Goal: Information Seeking & Learning: Learn about a topic

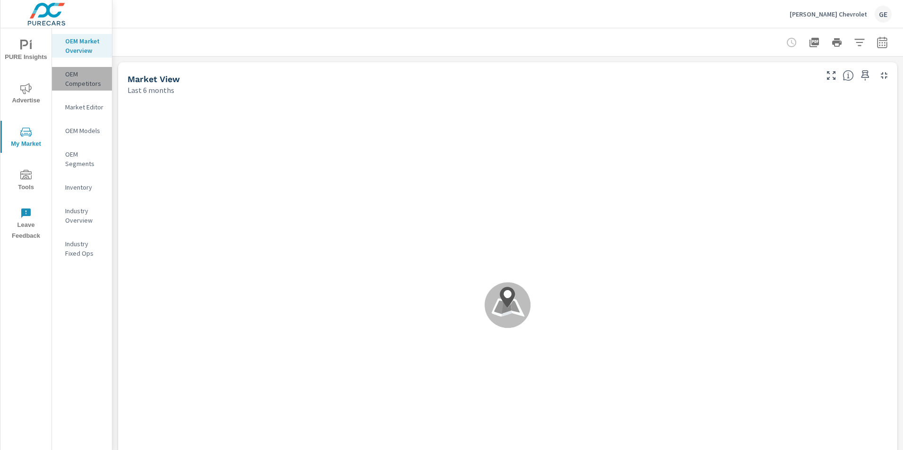
click at [77, 90] on div "OEM Competitors" at bounding box center [82, 79] width 60 height 24
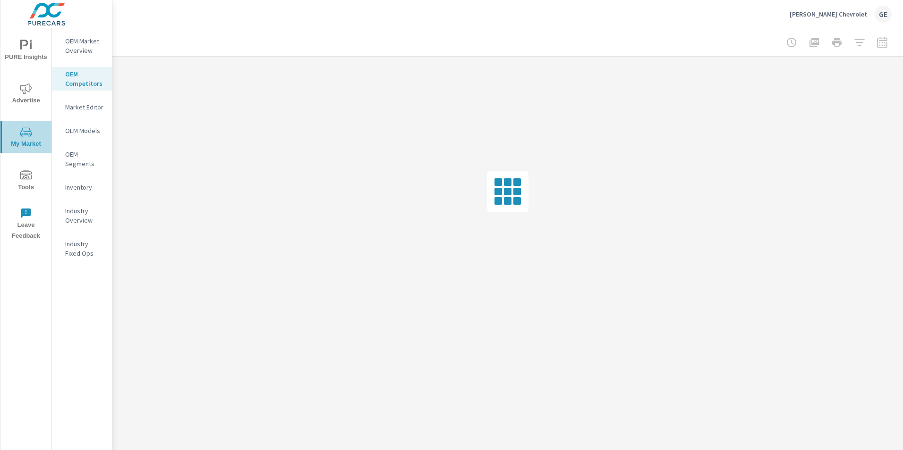
click at [27, 137] on icon "nav menu" at bounding box center [25, 132] width 11 height 11
click at [27, 44] on icon "nav menu" at bounding box center [24, 45] width 8 height 10
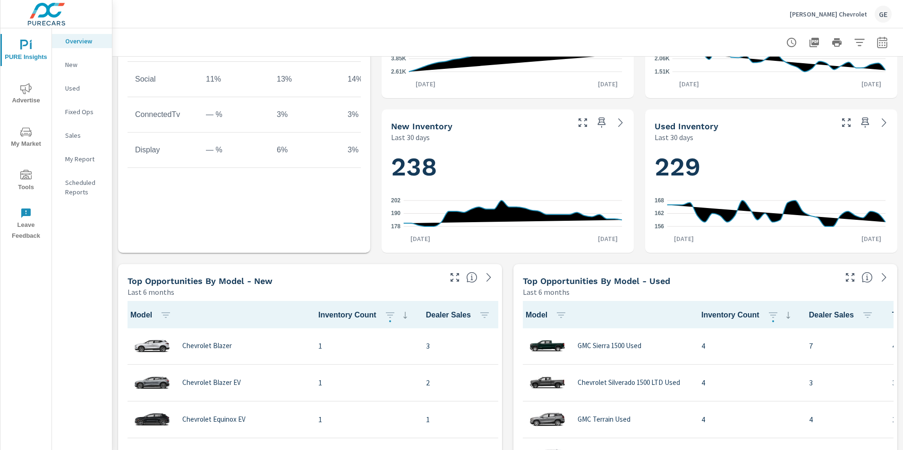
scroll to position [472, 0]
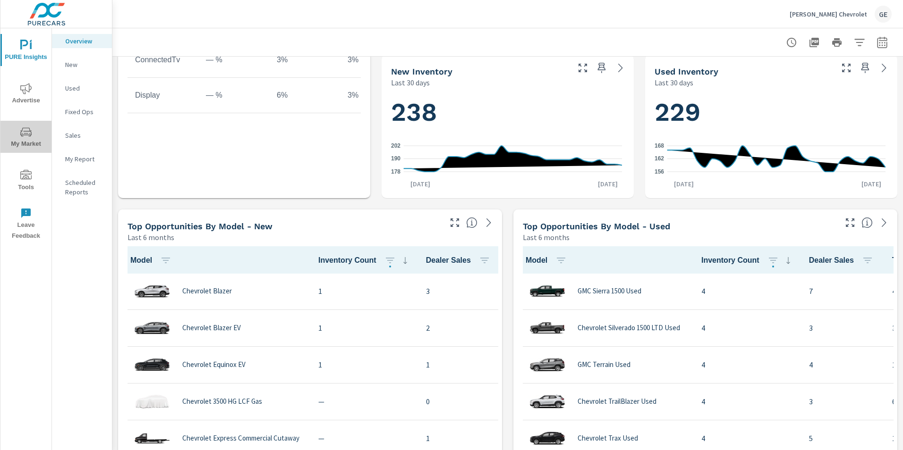
click at [22, 129] on icon "nav menu" at bounding box center [25, 131] width 11 height 9
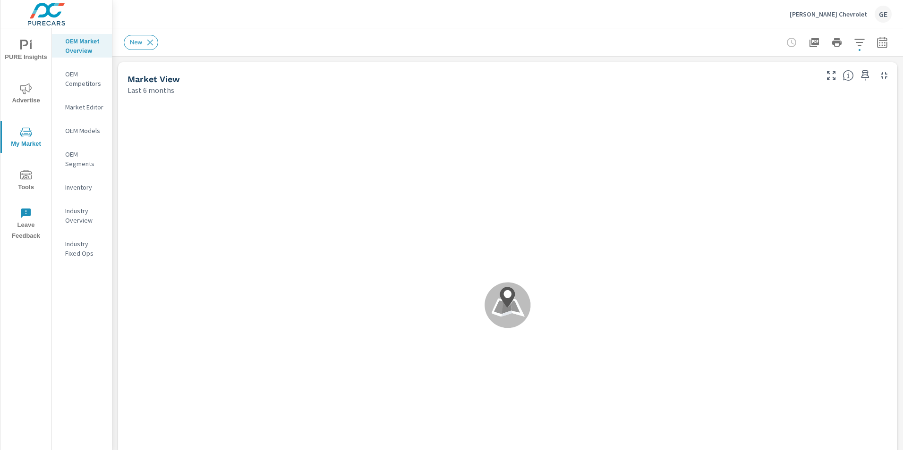
scroll to position [0, 0]
click at [506, 301] on icon at bounding box center [506, 297] width 15 height 21
